Goal: Task Accomplishment & Management: Complete application form

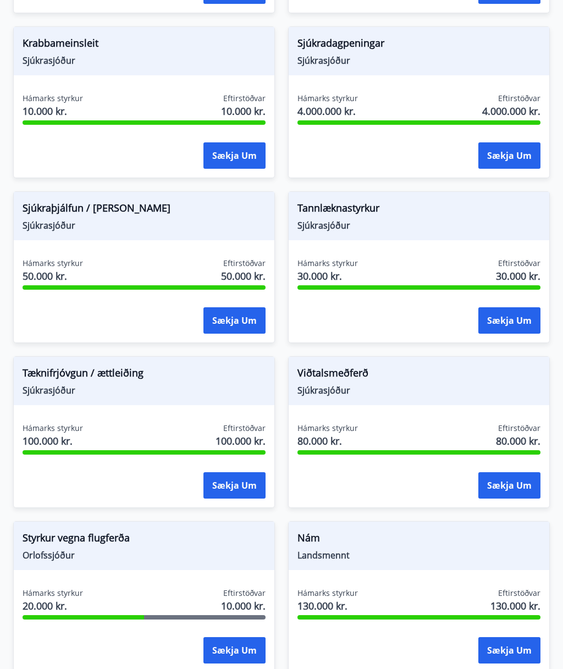
scroll to position [1009, 0]
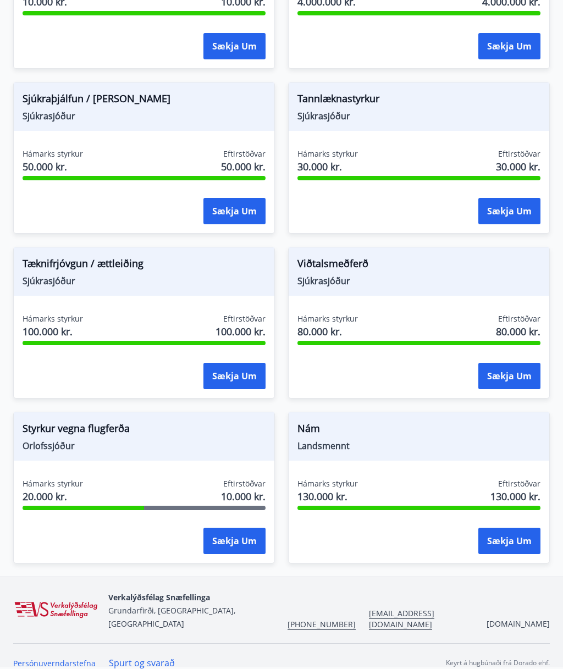
click at [242, 472] on div "Styrkur vegna flugferða Orlofssjóður Hámarks styrkur 20.000 kr. Eftirstöðvar 10…" at bounding box center [144, 488] width 262 height 152
click at [241, 544] on button "Sækja um" at bounding box center [234, 541] width 62 height 26
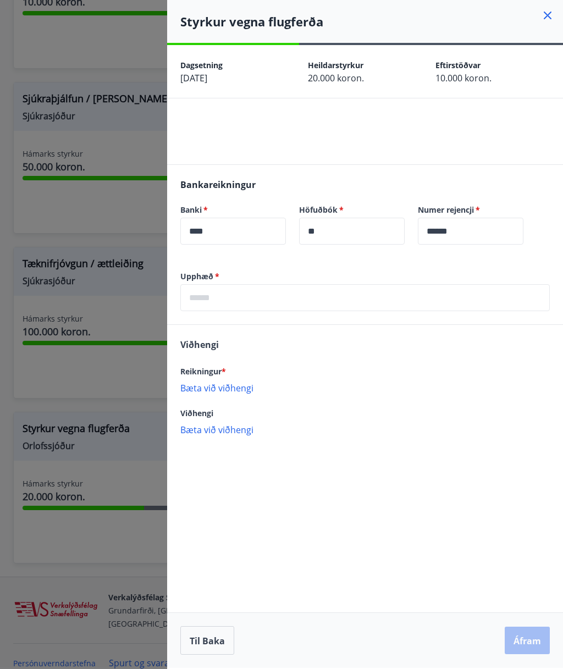
click at [130, 379] on div at bounding box center [281, 334] width 563 height 669
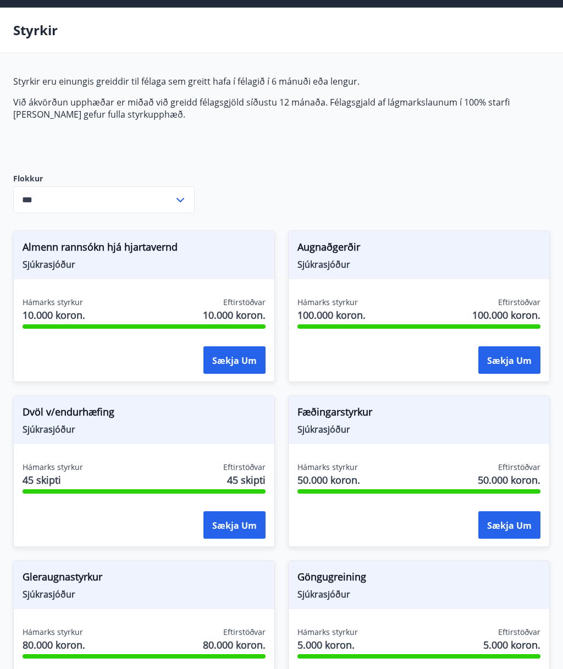
scroll to position [0, 0]
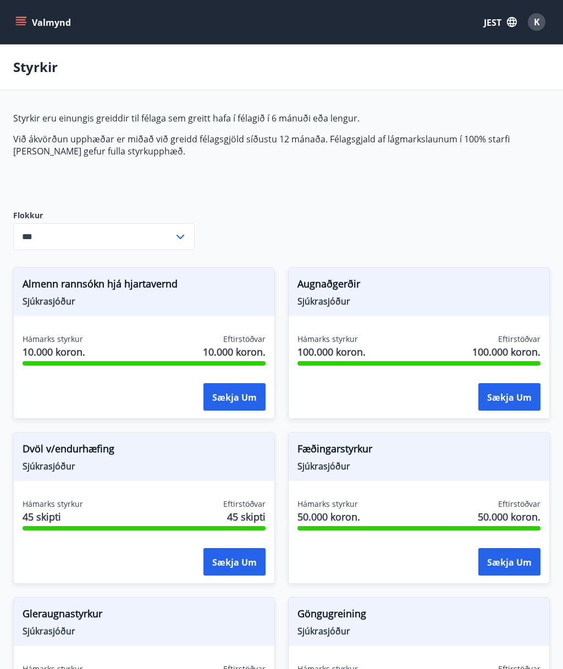
click at [511, 21] on icon "button" at bounding box center [512, 22] width 12 height 12
click at [432, 71] on div "angielski" at bounding box center [409, 70] width 114 height 13
click at [518, 25] on button "JEST" at bounding box center [500, 22] width 42 height 21
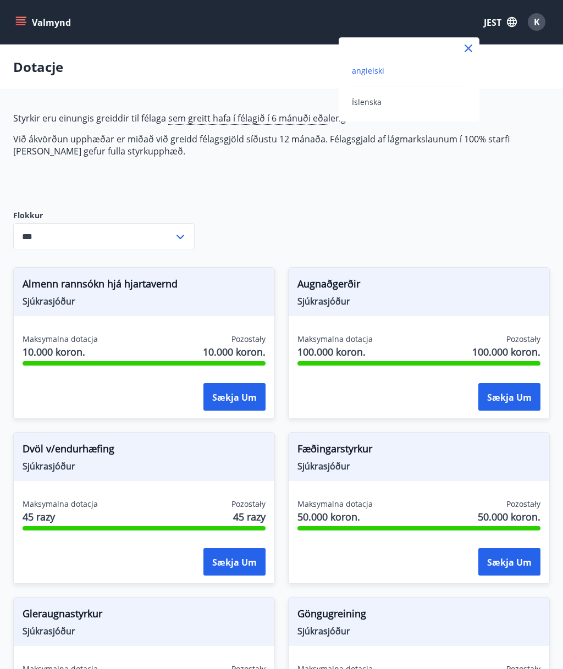
click at [380, 66] on font "angielski" at bounding box center [368, 70] width 32 height 10
click at [508, 22] on icon "button" at bounding box center [512, 22] width 12 height 12
click at [392, 99] on div "Íslenska" at bounding box center [409, 101] width 114 height 13
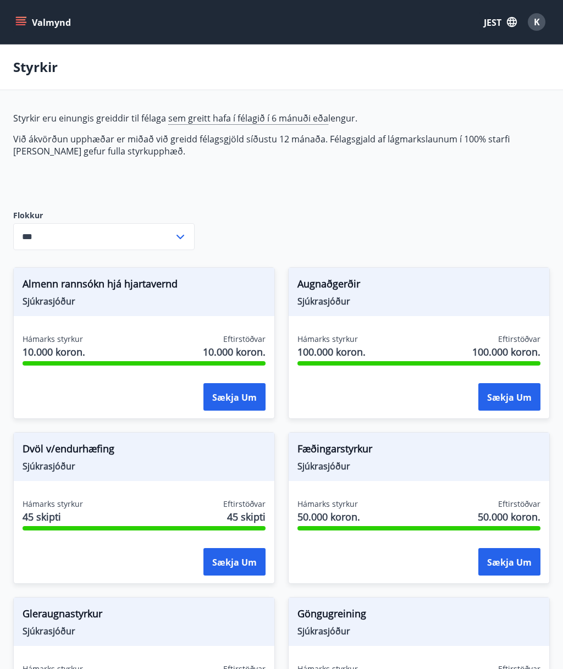
click at [514, 25] on icon "button" at bounding box center [512, 22] width 10 height 10
click at [434, 75] on div "angielski" at bounding box center [409, 70] width 114 height 13
click at [549, 21] on button "K" at bounding box center [536, 22] width 26 height 26
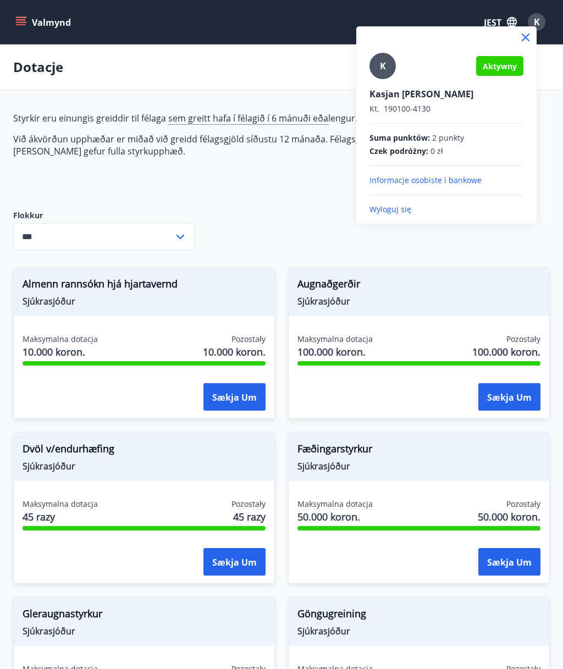
click at [325, 225] on div at bounding box center [281, 334] width 563 height 669
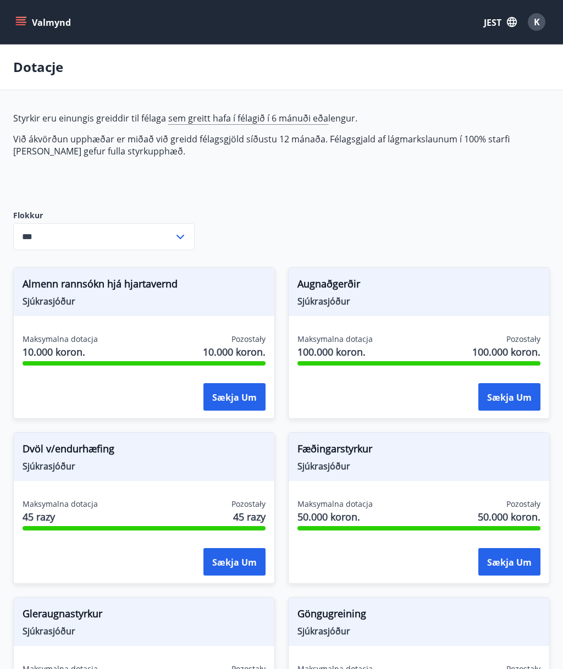
click at [509, 23] on icon "button" at bounding box center [512, 22] width 12 height 12
click at [545, 25] on div at bounding box center [281, 334] width 563 height 669
click at [540, 23] on div "K" at bounding box center [537, 22] width 18 height 18
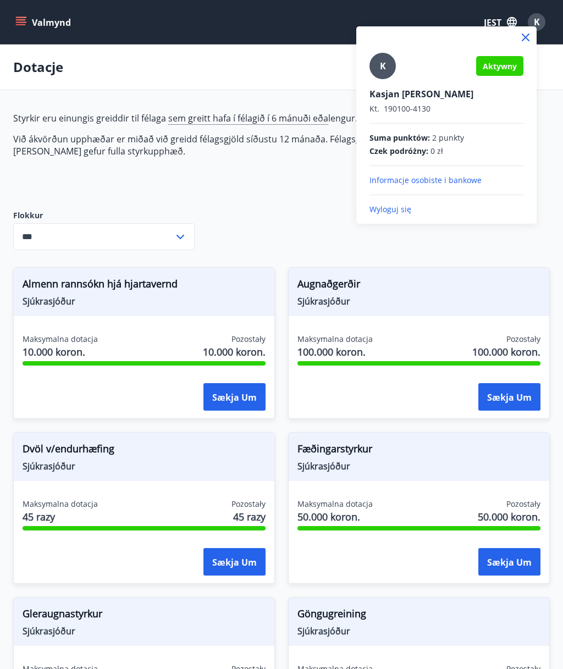
click at [440, 179] on font "Informacje osobiste i bankowe" at bounding box center [425, 180] width 112 height 10
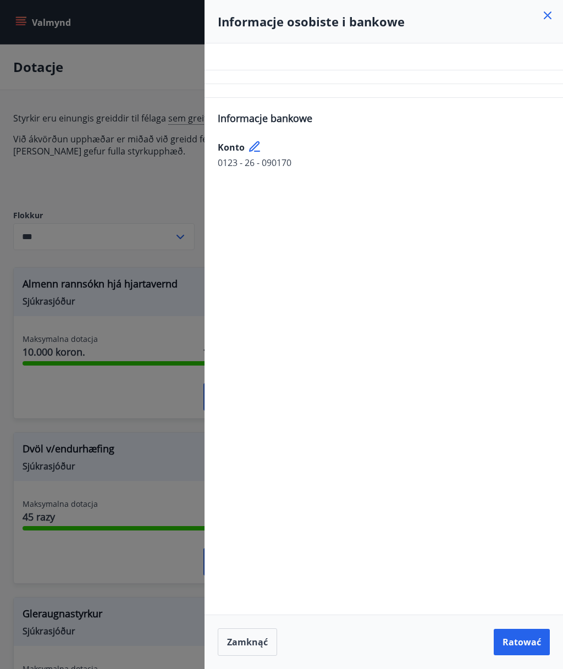
click at [165, 487] on div at bounding box center [281, 334] width 563 height 669
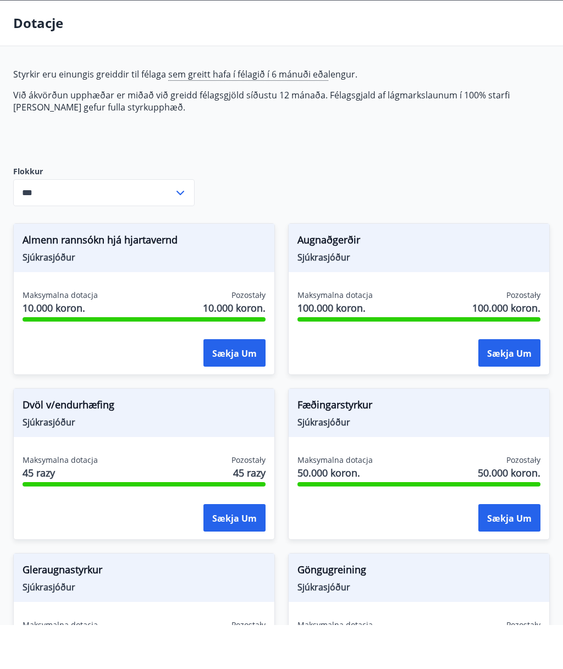
scroll to position [44, 0]
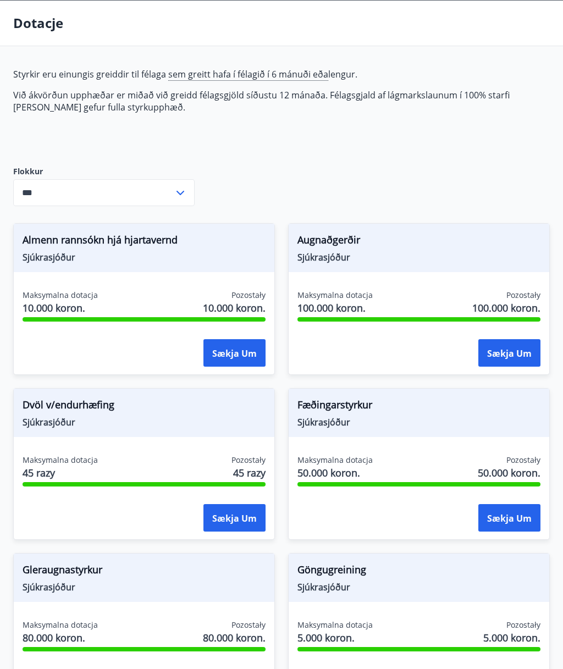
click at [348, 236] on font "Augnaðgerðir" at bounding box center [328, 239] width 63 height 13
click at [164, 198] on input "***" at bounding box center [93, 192] width 160 height 27
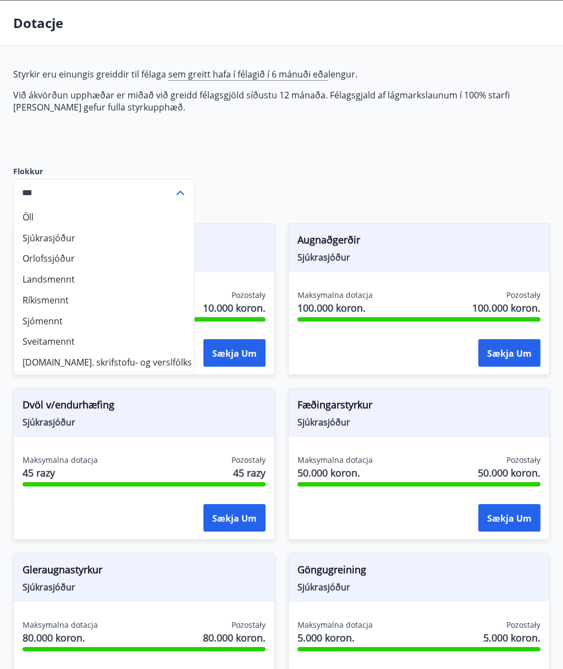
click at [146, 237] on li "Sjúkrasjóður" at bounding box center [104, 237] width 180 height 21
type input "**********"
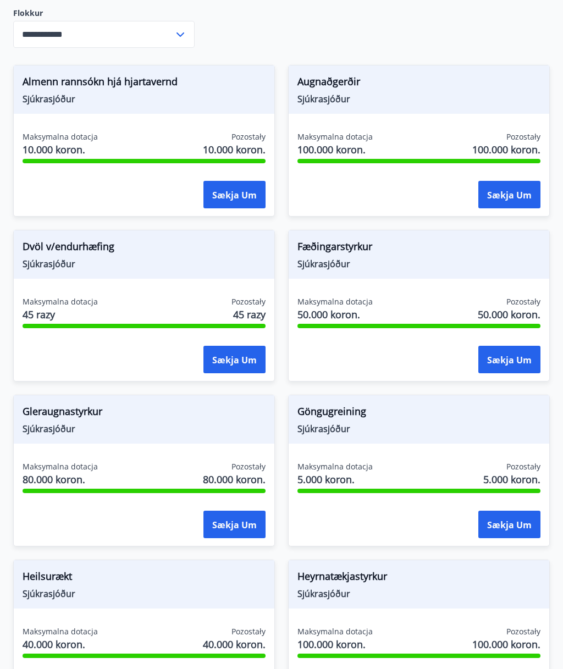
scroll to position [185, 0]
